Goal: Information Seeking & Learning: Learn about a topic

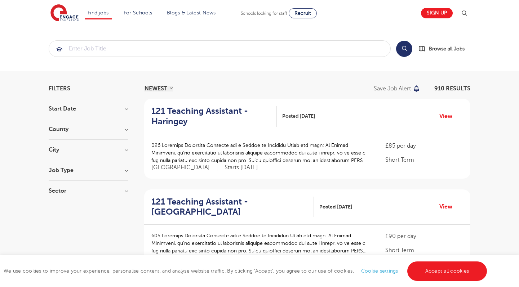
click at [109, 131] on h3 "County" at bounding box center [88, 129] width 79 height 6
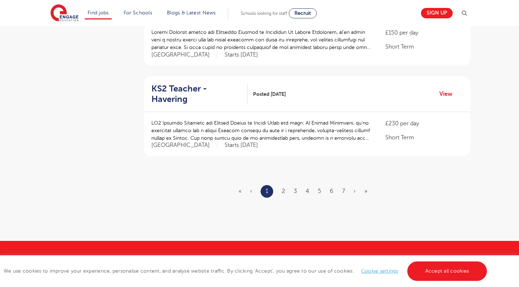
scroll to position [839, 0]
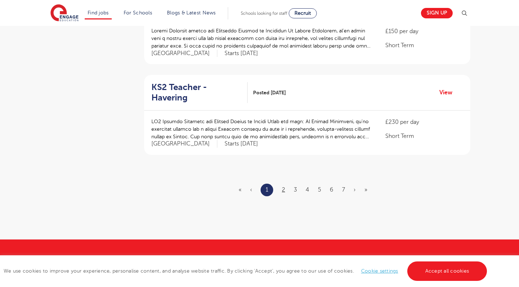
click at [285, 187] on link "2" at bounding box center [283, 190] width 3 height 6
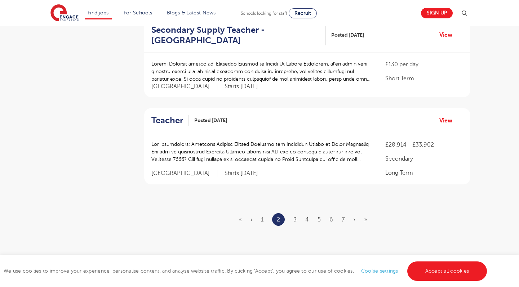
scroll to position [805, 0]
click at [296, 217] on link "3" at bounding box center [294, 220] width 3 height 6
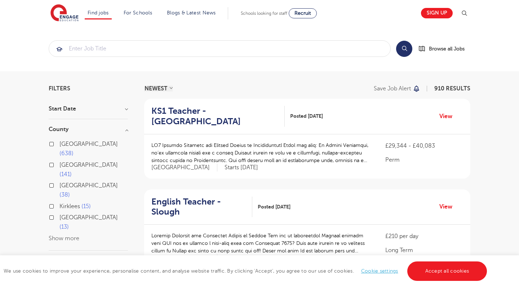
scroll to position [0, 1]
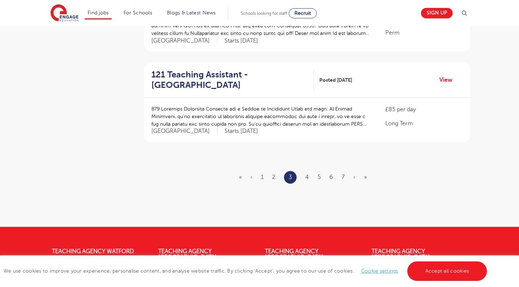
scroll to position [891, 0]
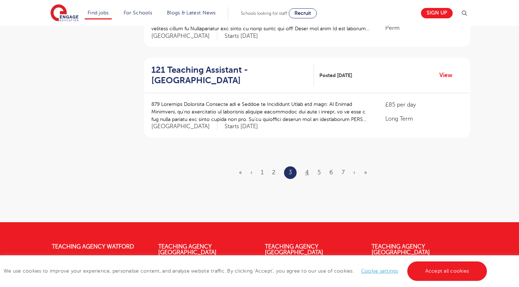
click at [308, 169] on link "4" at bounding box center [307, 172] width 4 height 6
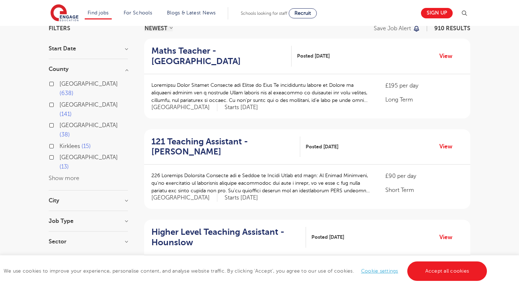
scroll to position [73, 0]
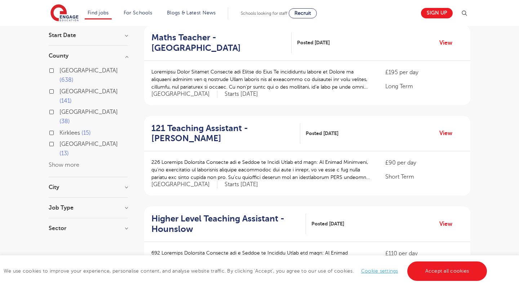
click at [117, 205] on h3 "Job Type" at bounding box center [88, 208] width 79 height 6
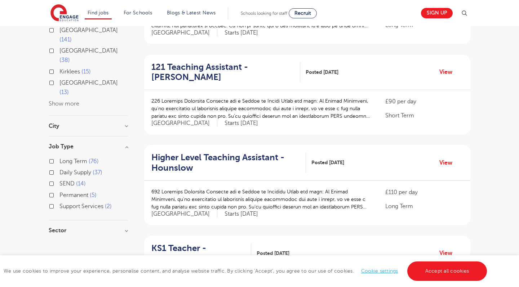
scroll to position [151, 0]
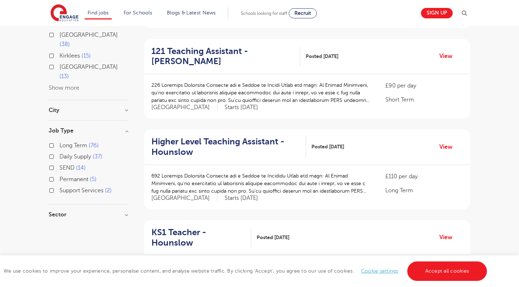
click at [122, 212] on h3 "Sector" at bounding box center [88, 215] width 79 height 6
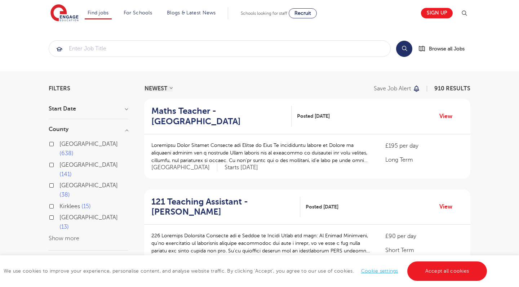
scroll to position [0, 0]
click at [120, 48] on input "search" at bounding box center [219, 49] width 341 height 16
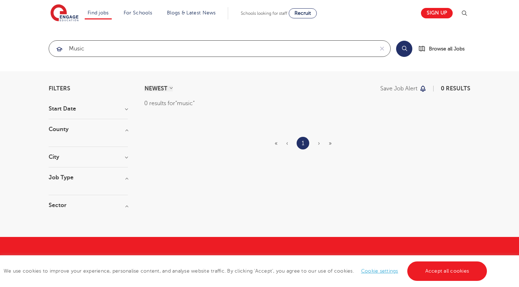
click button "Submit" at bounding box center [0, 0] width 0 height 0
click at [75, 49] on input "music" at bounding box center [211, 49] width 325 height 16
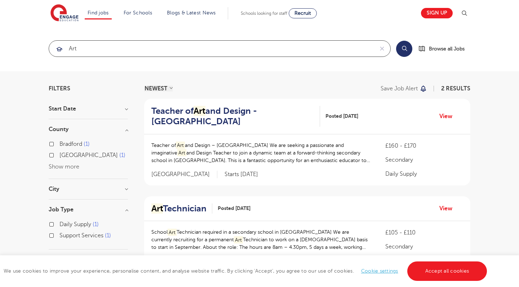
type input "art"
click at [208, 113] on h2 "Teacher of Art and Design - Leeds" at bounding box center [232, 116] width 163 height 21
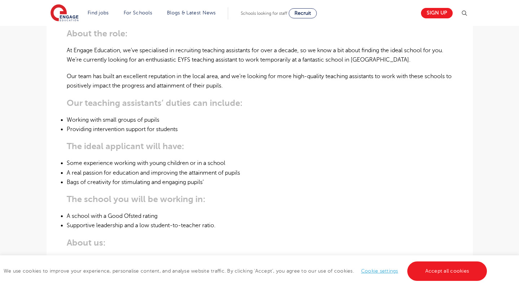
scroll to position [220, 0]
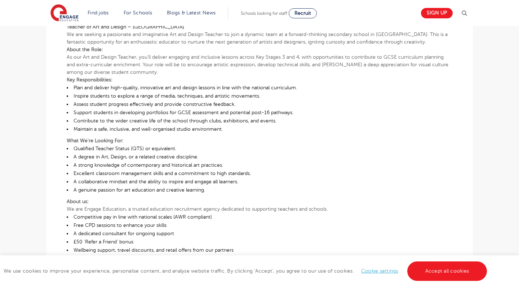
scroll to position [225, 0]
